Goal: Task Accomplishment & Management: Complete application form

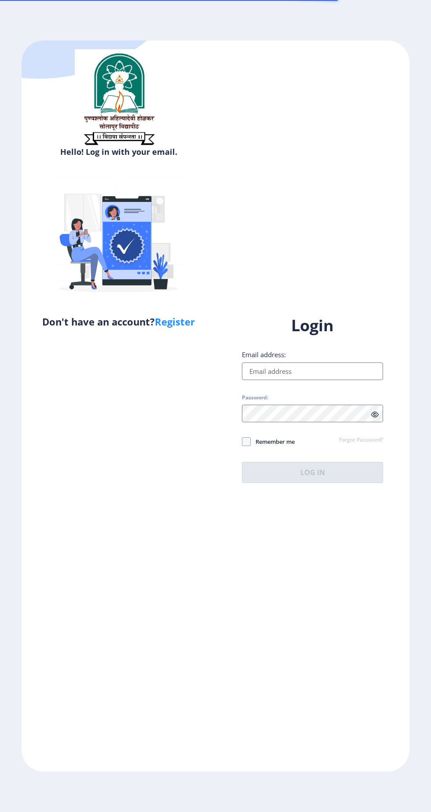
click at [252, 376] on input "Email address:" at bounding box center [312, 372] width 141 height 18
type input "[EMAIL_ADDRESS][DOMAIN_NAME]"
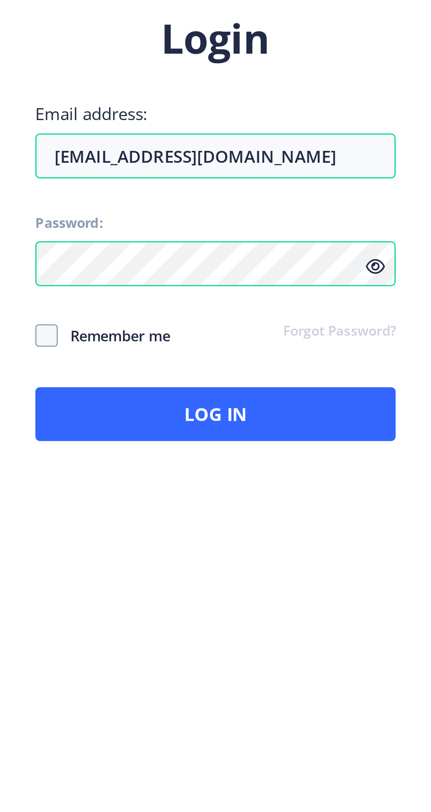
click at [295, 447] on span "Remember me" at bounding box center [273, 441] width 44 height 11
click at [273, 447] on span "Remember me" at bounding box center [273, 441] width 44 height 11
click at [288, 447] on span "Remember me" at bounding box center [273, 441] width 44 height 11
click at [242, 442] on input "Remember me" at bounding box center [242, 441] width 0 height 0
checkbox input "true"
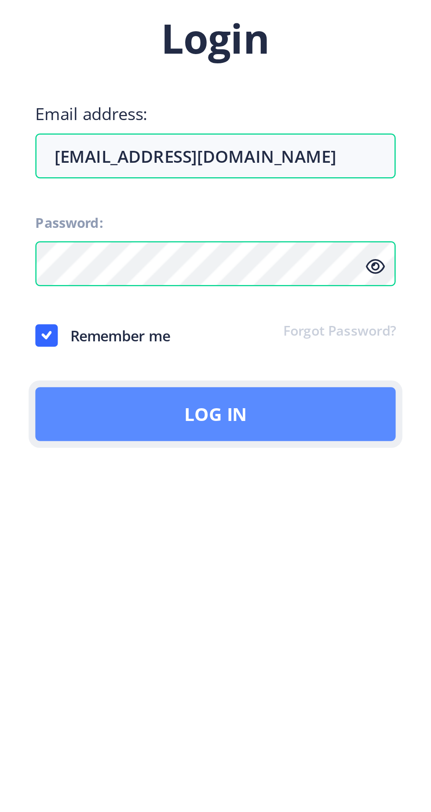
click at [316, 483] on button "Log In" at bounding box center [312, 472] width 141 height 21
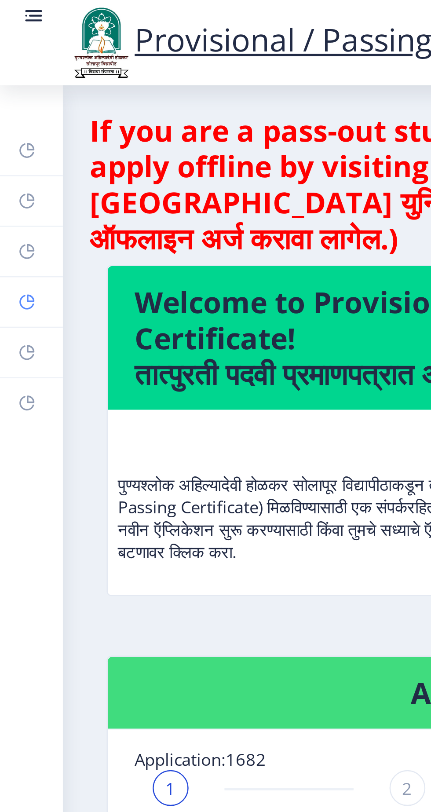
click at [7, 117] on rect at bounding box center [10, 118] width 7 height 7
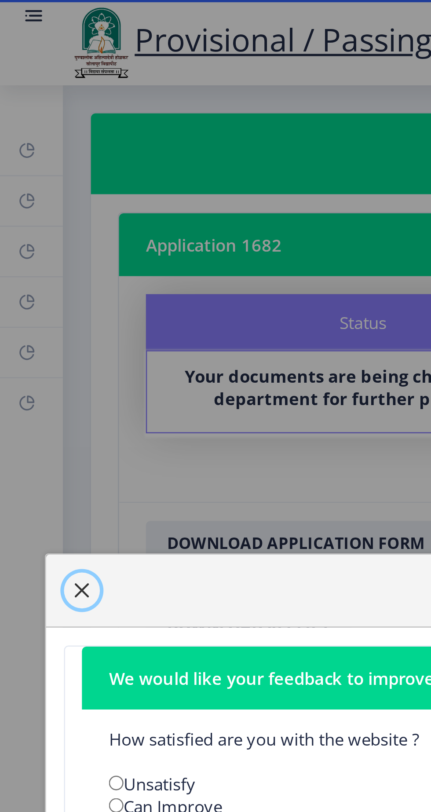
click at [35, 232] on span "button" at bounding box center [32, 231] width 7 height 7
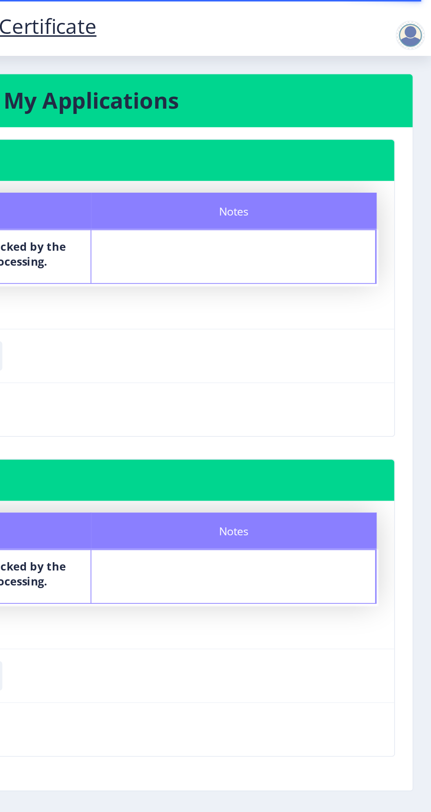
click at [413, 20] on div at bounding box center [419, 21] width 18 height 18
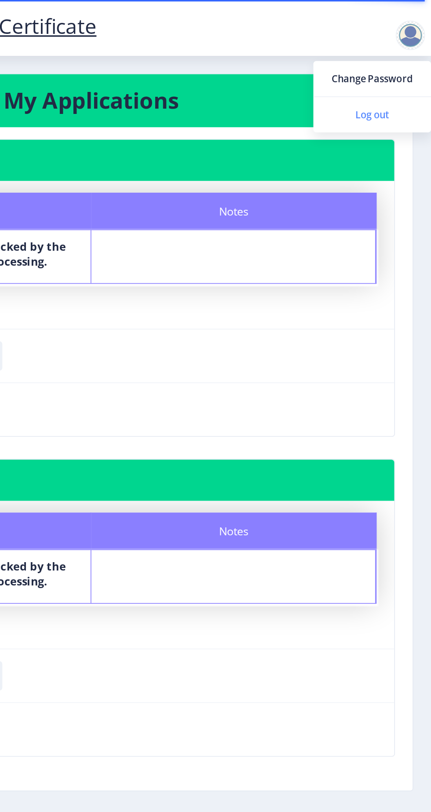
click at [407, 70] on span "Log out" at bounding box center [396, 68] width 56 height 11
